Goal: Task Accomplishment & Management: Use online tool/utility

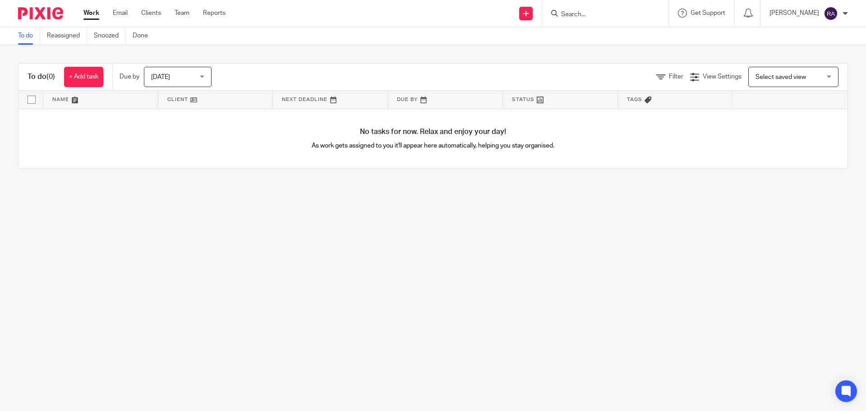
click at [592, 15] on input "Search" at bounding box center [600, 15] width 81 height 8
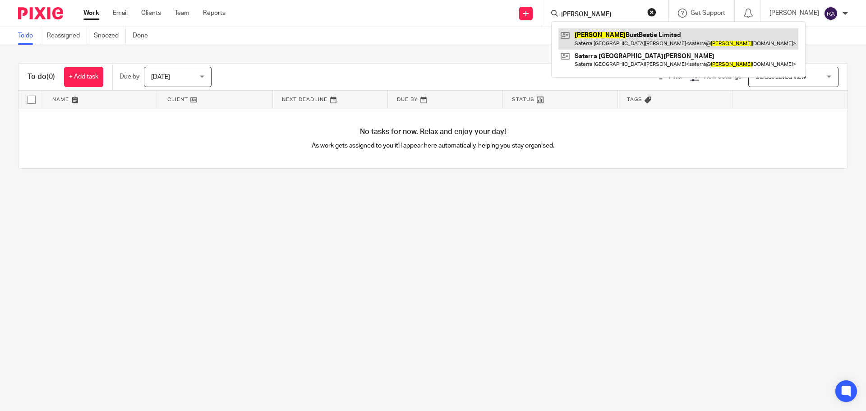
type input "FULLER"
click at [607, 28] on link at bounding box center [678, 38] width 240 height 21
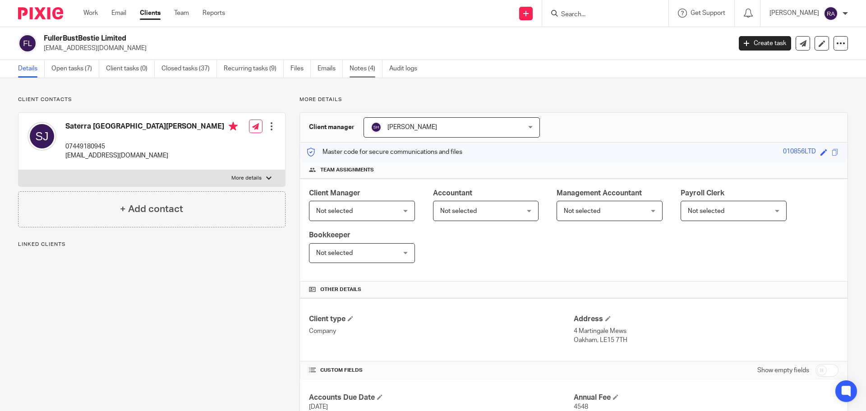
click at [373, 69] on link "Notes (4)" at bounding box center [365, 69] width 33 height 18
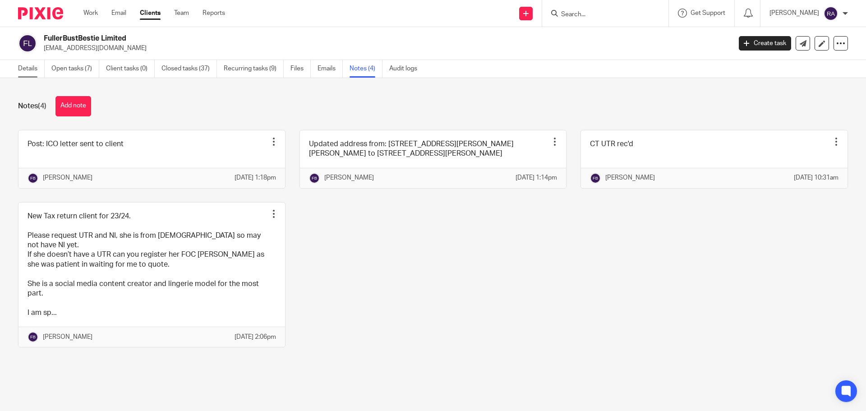
click at [28, 69] on link "Details" at bounding box center [31, 69] width 27 height 18
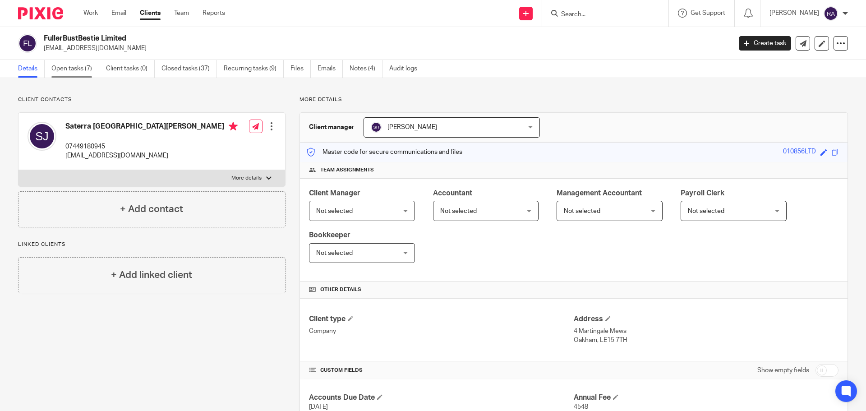
click at [73, 67] on link "Open tasks (7)" at bounding box center [75, 69] width 48 height 18
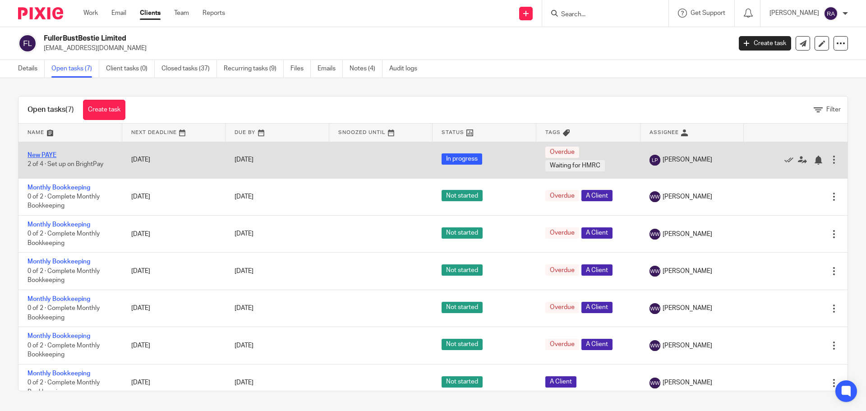
click at [45, 152] on link "New PAYE" at bounding box center [42, 155] width 29 height 6
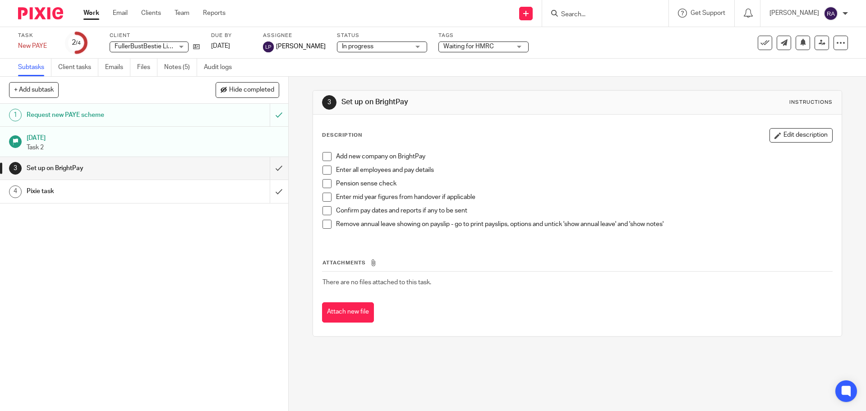
click at [125, 141] on h1 "[DATE]" at bounding box center [153, 136] width 253 height 11
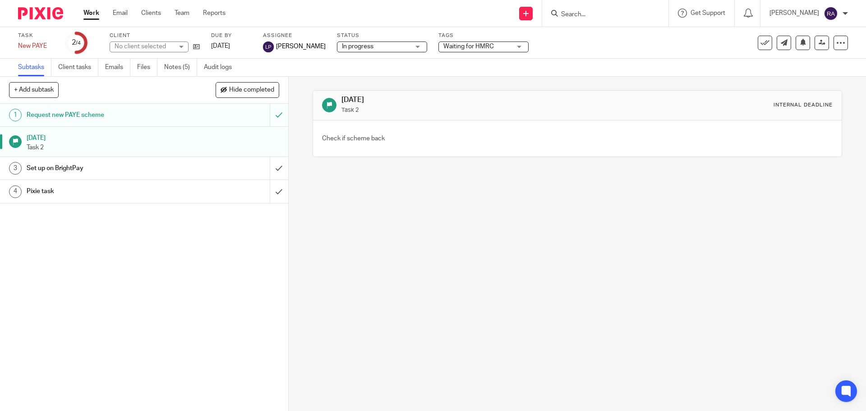
click at [114, 107] on link "1 Request new PAYE scheme" at bounding box center [135, 115] width 270 height 23
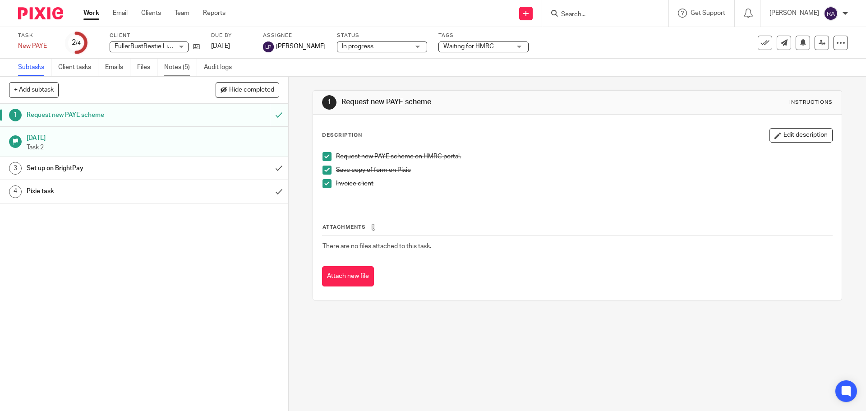
click at [184, 67] on link "Notes (5)" at bounding box center [180, 68] width 33 height 18
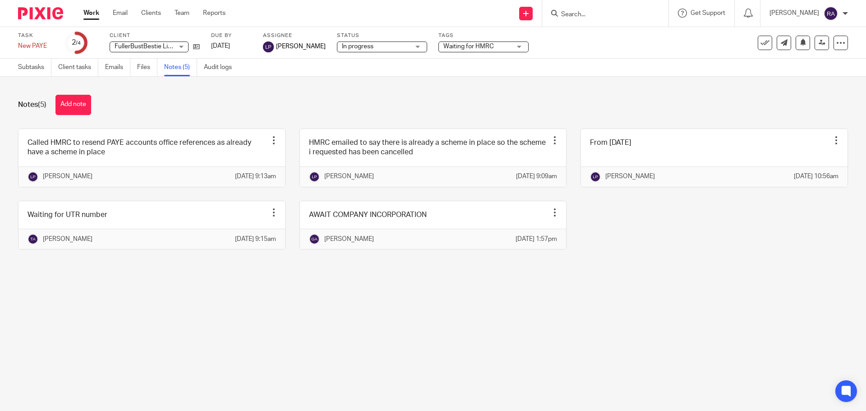
click at [197, 336] on main "Task New PAYE Save New PAYE 2 /4 Client FullerBustBestie Limited FullerBustBest…" at bounding box center [433, 205] width 866 height 411
click at [324, 328] on main "Task New PAYE Save New PAYE 2 /4 Client FullerBustBestie Limited FullerBustBest…" at bounding box center [433, 205] width 866 height 411
click at [180, 321] on main "Task New PAYE Save New PAYE 2 /4 Client FullerBustBestie Limited FullerBustBest…" at bounding box center [433, 205] width 866 height 411
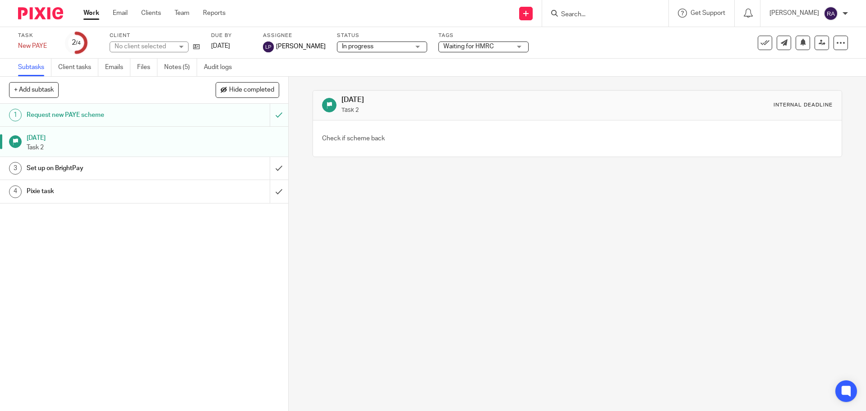
click at [117, 262] on div "1 Request new PAYE scheme [DATE] Task 2 3 Set up on BrightPay 4 Pixie task" at bounding box center [144, 257] width 288 height 307
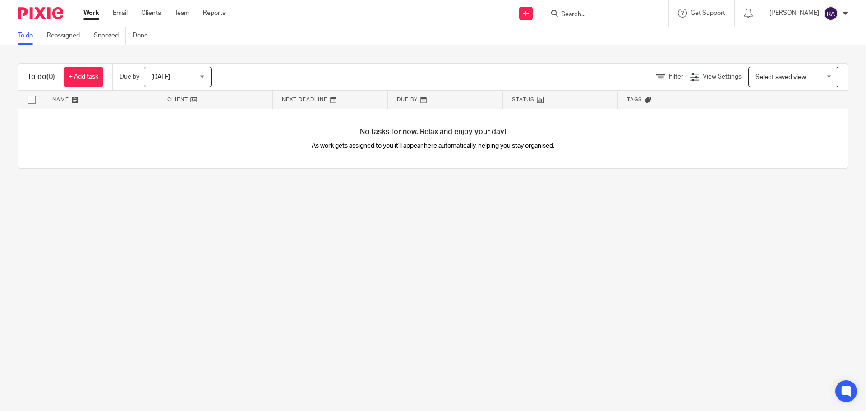
click at [641, 17] on input "Search" at bounding box center [600, 15] width 81 height 8
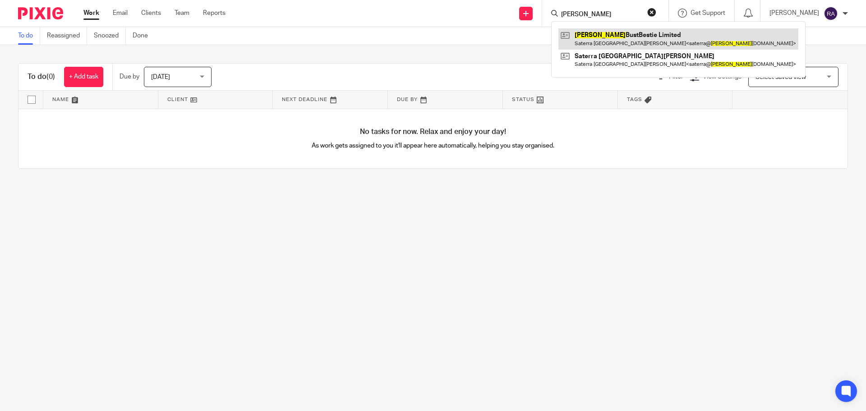
type input "FULLER"
click at [614, 37] on link at bounding box center [678, 38] width 240 height 21
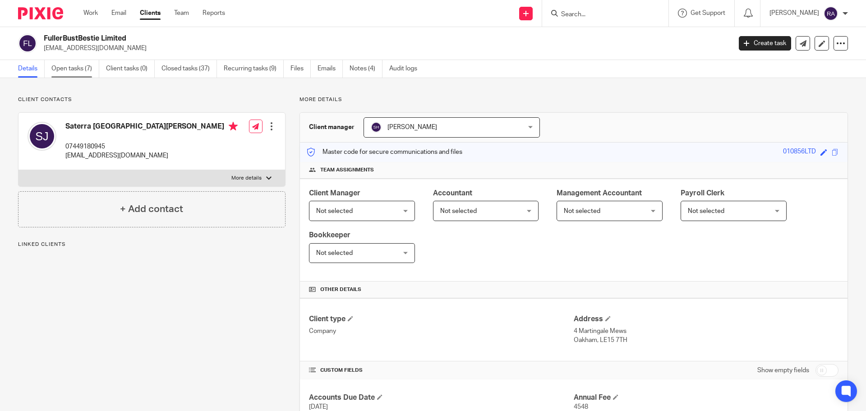
click at [64, 70] on link "Open tasks (7)" at bounding box center [75, 69] width 48 height 18
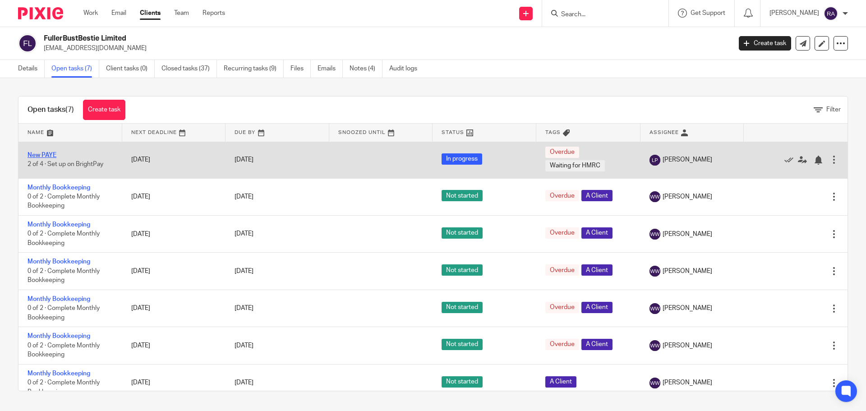
click at [39, 153] on link "New PAYE" at bounding box center [42, 155] width 29 height 6
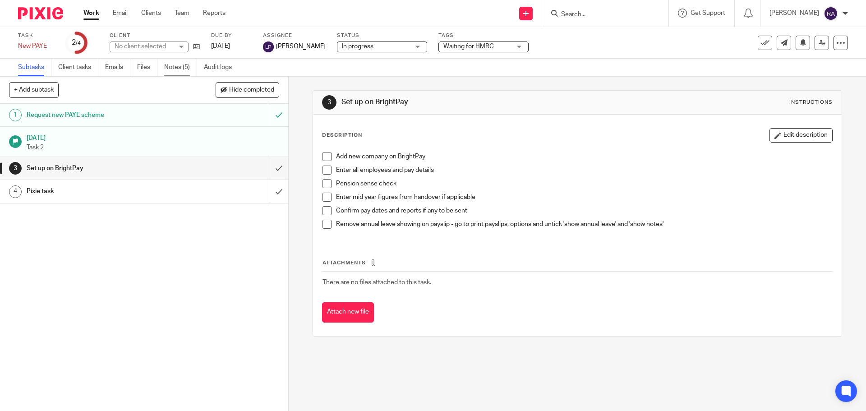
click at [172, 66] on link "Notes (5)" at bounding box center [180, 68] width 33 height 18
